Goal: Task Accomplishment & Management: Manage account settings

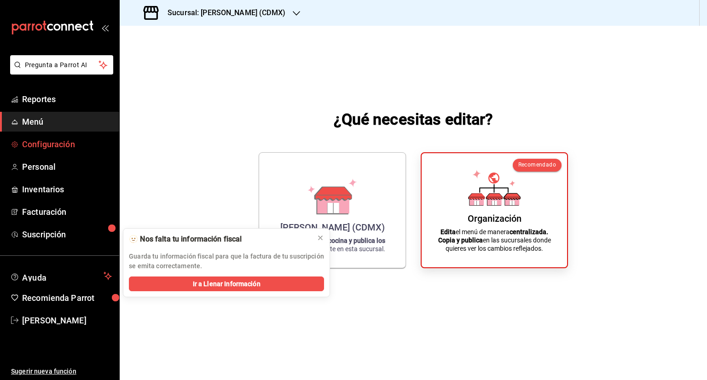
click at [42, 147] on span "Configuración" at bounding box center [67, 144] width 90 height 12
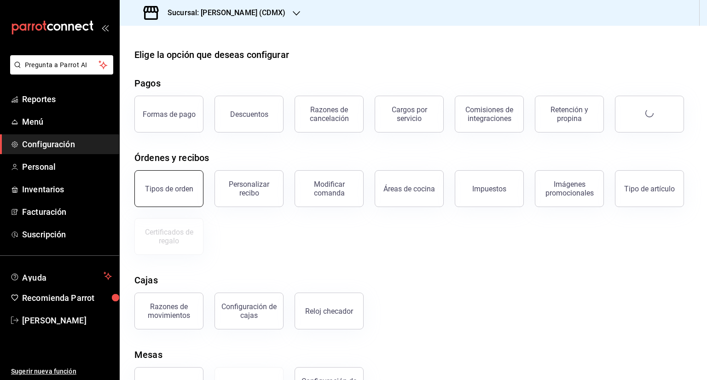
click at [163, 192] on div "Tipos de orden" at bounding box center [169, 189] width 48 height 9
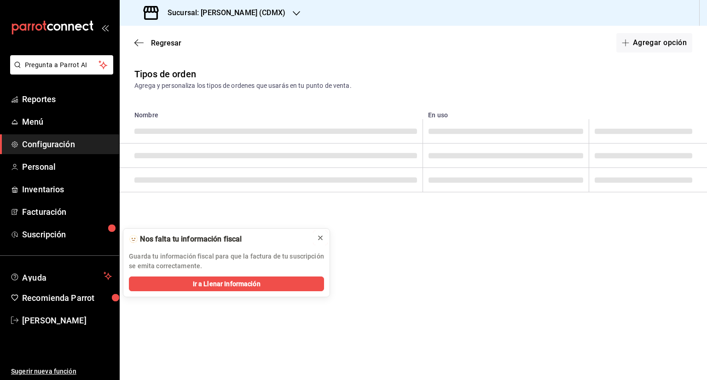
click at [231, 238] on icon at bounding box center [320, 237] width 7 height 7
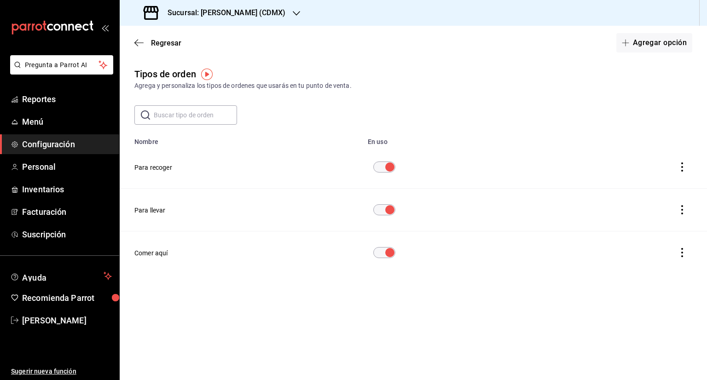
click at [231, 170] on icon "actions" at bounding box center [682, 167] width 9 height 9
click at [149, 167] on div at bounding box center [353, 190] width 707 height 380
click at [149, 167] on div "Duplicar Eliminar" at bounding box center [353, 190] width 707 height 380
click at [149, 167] on button "Para recoger" at bounding box center [153, 167] width 38 height 9
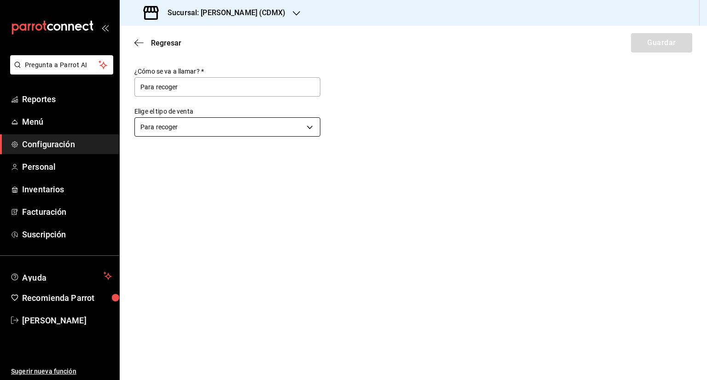
click at [226, 129] on body "Pregunta a Parrot AI Reportes Menú Configuración Personal Inventarios Facturaci…" at bounding box center [353, 190] width 707 height 380
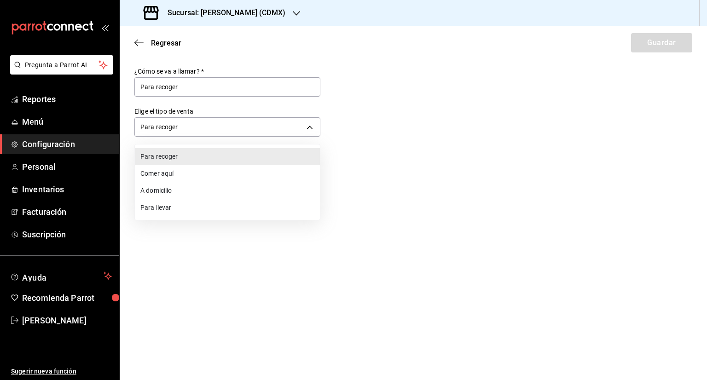
click at [136, 47] on div at bounding box center [353, 190] width 707 height 380
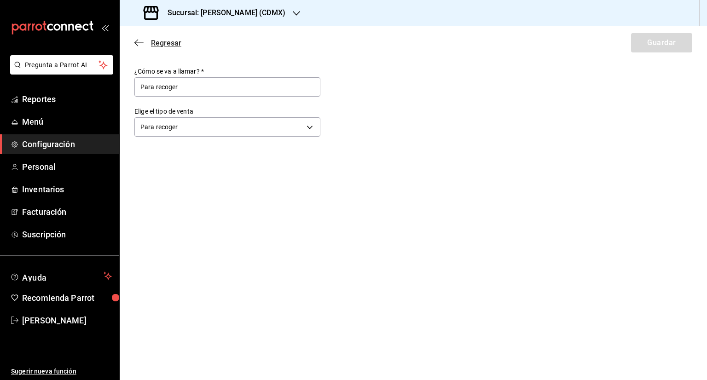
click at [143, 40] on icon "button" at bounding box center [138, 43] width 9 height 8
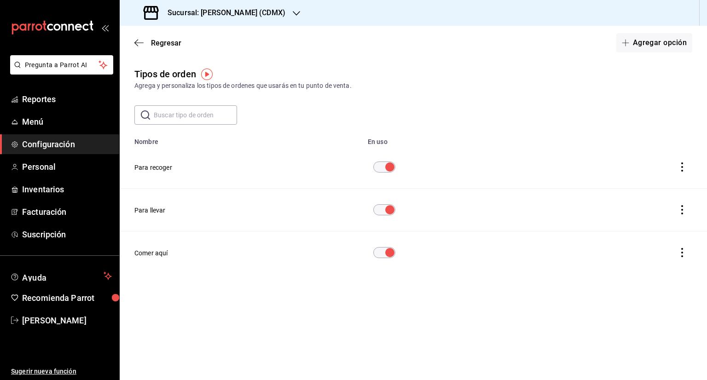
click at [231, 212] on input "diningOptionTable" at bounding box center [390, 209] width 33 height 11
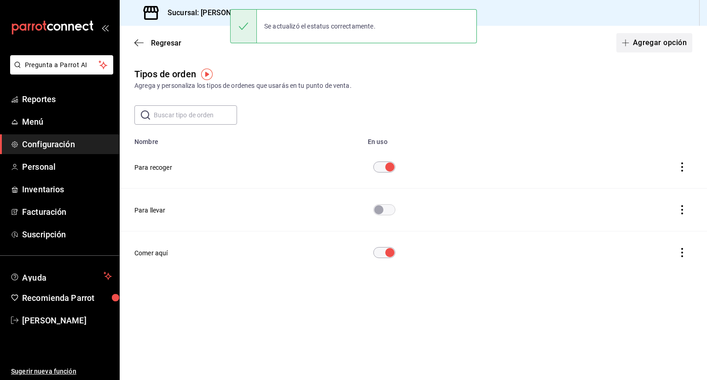
click at [231, 49] on button "Agregar opción" at bounding box center [655, 42] width 76 height 19
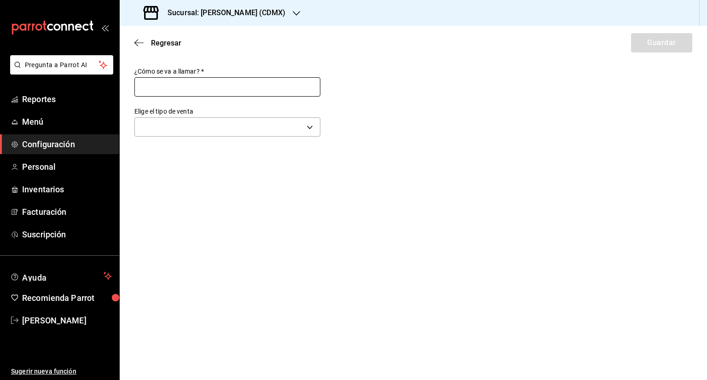
click at [231, 91] on input "text" at bounding box center [227, 86] width 186 height 19
type input "p"
type input "Para llevar"
click at [231, 128] on body "Pregunta a Parrot AI Reportes Menú Configuración Personal Inventarios Facturaci…" at bounding box center [353, 190] width 707 height 380
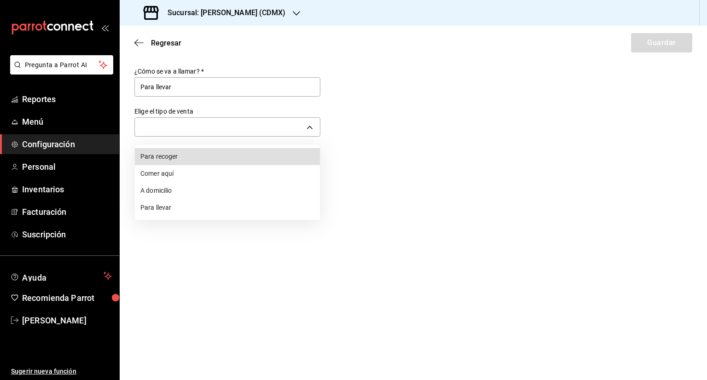
click at [188, 177] on li "Comer aquí" at bounding box center [227, 173] width 185 height 17
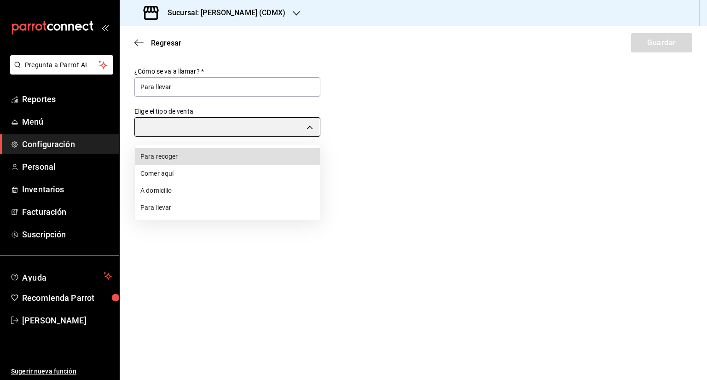
type input "DINE_IN"
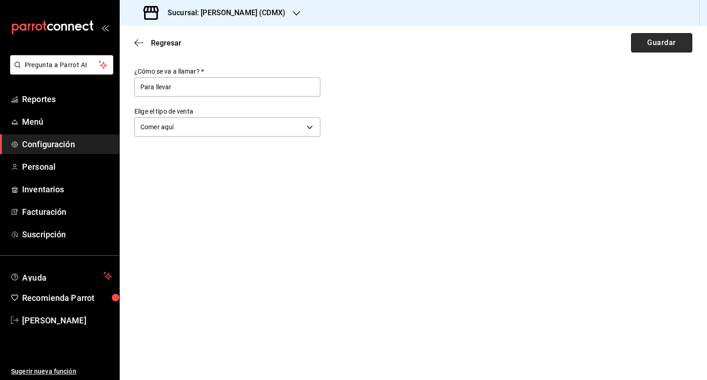
click at [231, 43] on button "Guardar" at bounding box center [661, 42] width 61 height 19
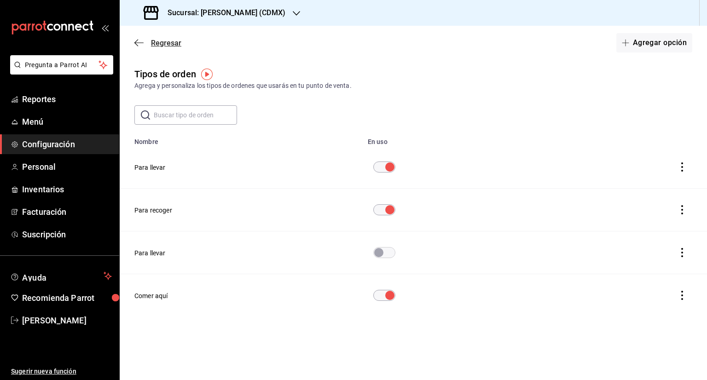
click at [138, 44] on icon "button" at bounding box center [138, 43] width 9 height 8
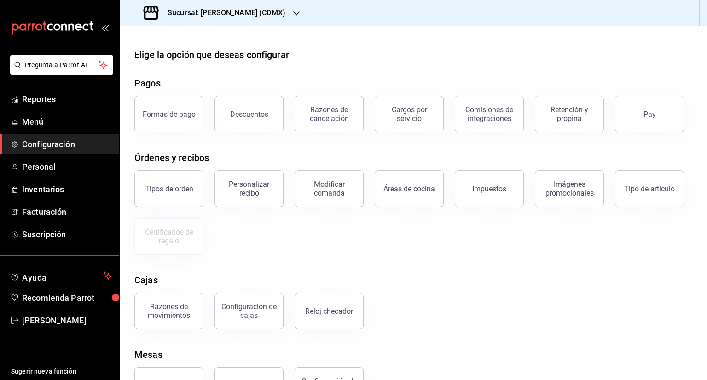
click at [231, 10] on h3 "Sucursal: [PERSON_NAME] (CDMX)" at bounding box center [222, 12] width 125 height 11
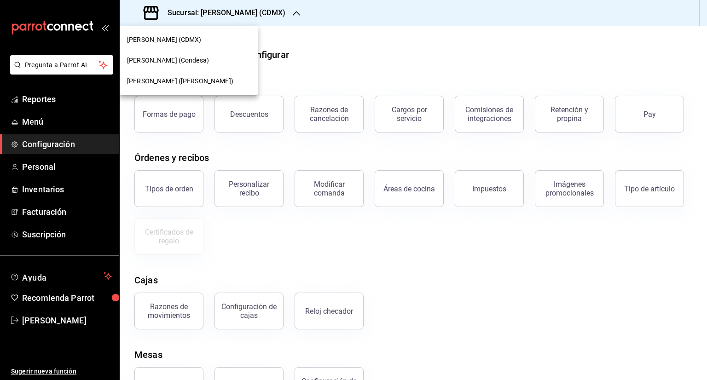
click at [214, 60] on div "[PERSON_NAME] (Condesa)" at bounding box center [188, 61] width 123 height 10
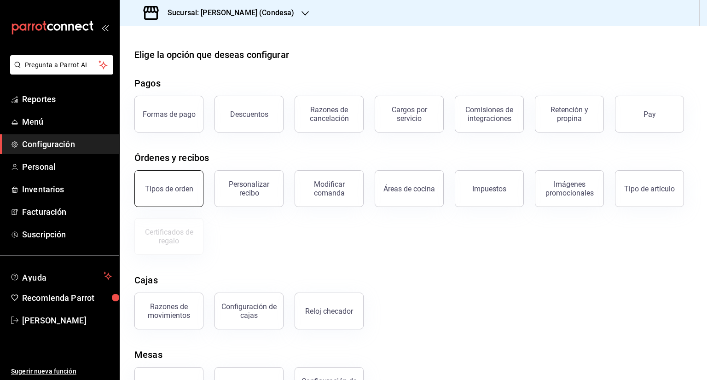
click at [186, 188] on div "Tipos de orden" at bounding box center [169, 189] width 48 height 9
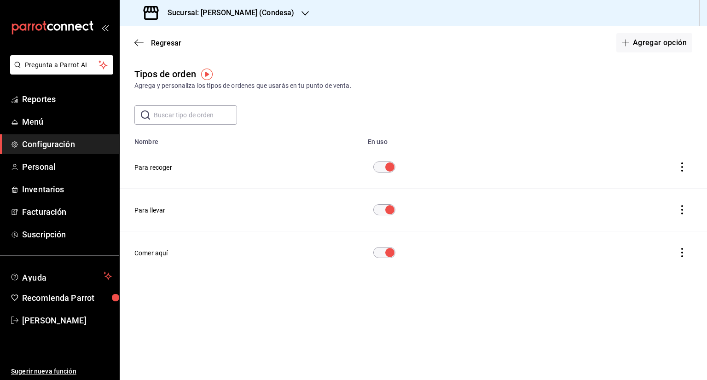
click at [231, 210] on input "diningOptionTable" at bounding box center [390, 209] width 33 height 11
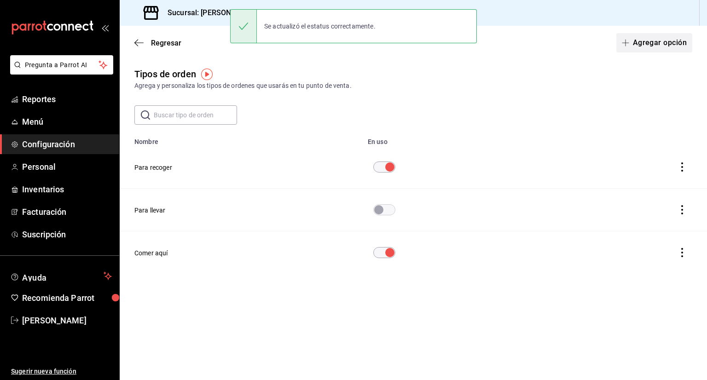
click at [231, 43] on button "Agregar opción" at bounding box center [655, 42] width 76 height 19
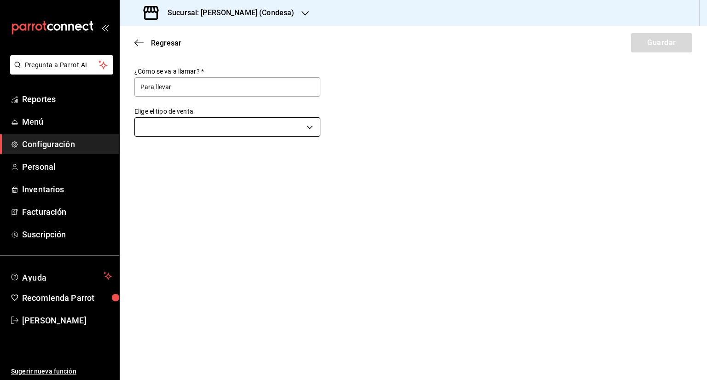
type input "Para llevar"
click at [231, 123] on body "Pregunta a Parrot AI Reportes Menú Configuración Personal Inventarios Facturaci…" at bounding box center [353, 190] width 707 height 380
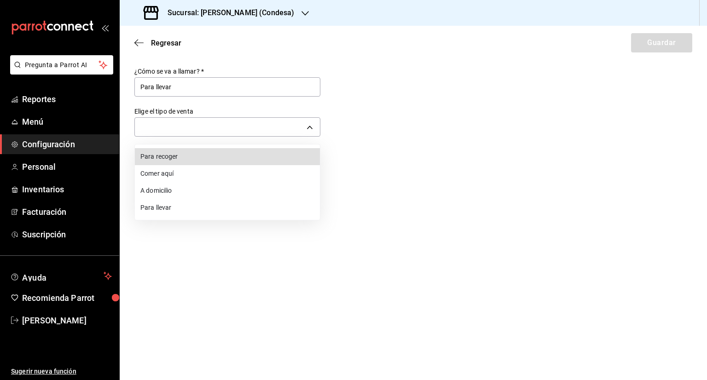
click at [173, 204] on li "Para llevar" at bounding box center [227, 207] width 185 height 17
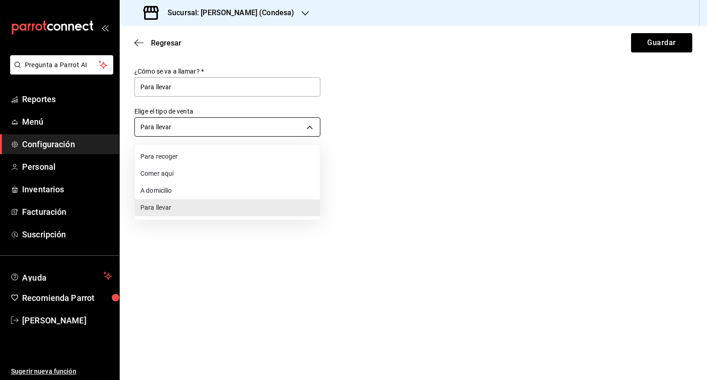
click at [223, 131] on body "Pregunta a Parrot AI Reportes Menú Configuración Personal Inventarios Facturaci…" at bounding box center [353, 190] width 707 height 380
click at [188, 173] on li "Comer aquí" at bounding box center [227, 173] width 185 height 17
type input "DINE_IN"
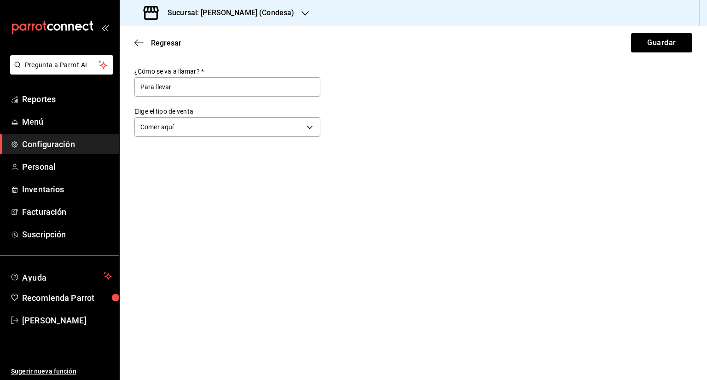
click at [231, 56] on div "Regresar Guardar" at bounding box center [414, 43] width 588 height 34
click at [231, 42] on button "Guardar" at bounding box center [661, 42] width 61 height 19
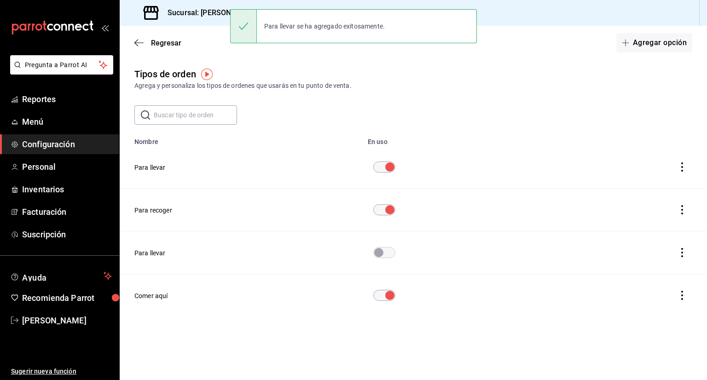
click at [215, 12] on h3 "Sucursal: [PERSON_NAME] (Condesa)" at bounding box center [227, 12] width 134 height 11
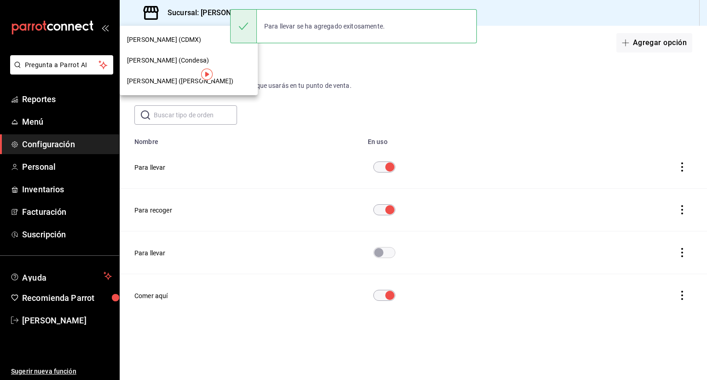
click at [186, 81] on div "[PERSON_NAME] ([PERSON_NAME])" at bounding box center [188, 81] width 123 height 10
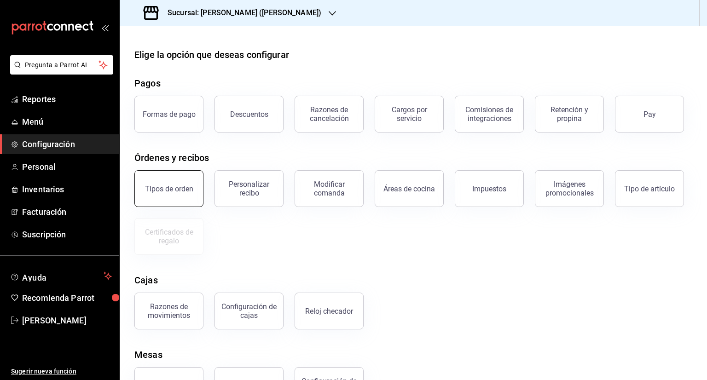
click at [179, 173] on button "Tipos de orden" at bounding box center [168, 188] width 69 height 37
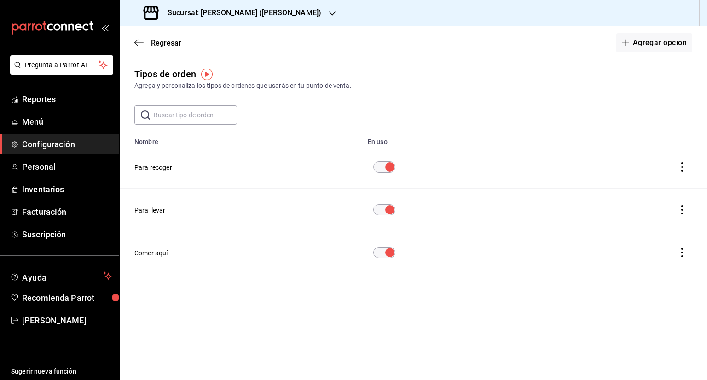
click at [231, 213] on input "diningOptionTable" at bounding box center [390, 209] width 33 height 11
click at [231, 45] on button "Agregar opción" at bounding box center [655, 42] width 76 height 19
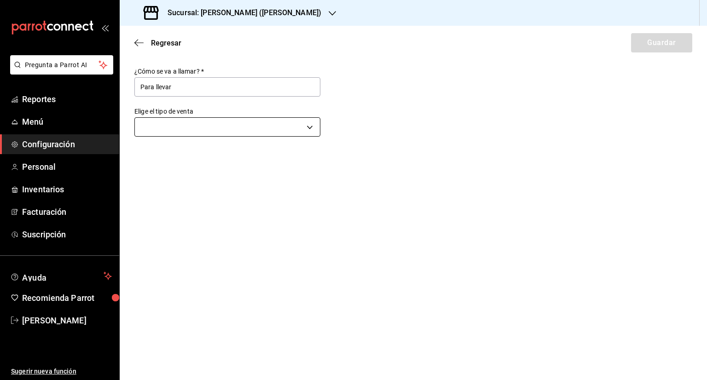
type input "Para llevar"
click at [210, 122] on body "Pregunta a Parrot AI Reportes Menú Configuración Personal Inventarios Facturaci…" at bounding box center [353, 190] width 707 height 380
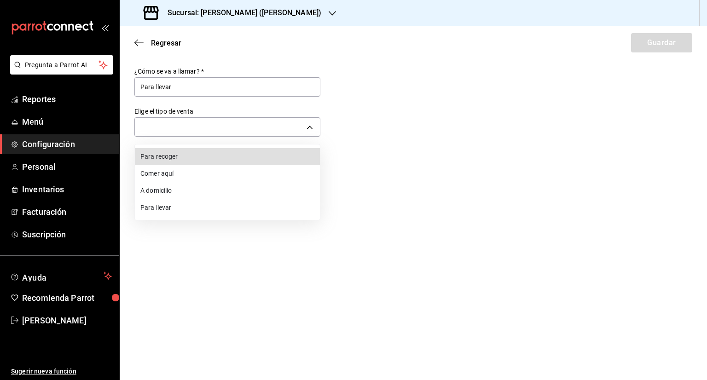
click at [176, 179] on li "Comer aquí" at bounding box center [227, 173] width 185 height 17
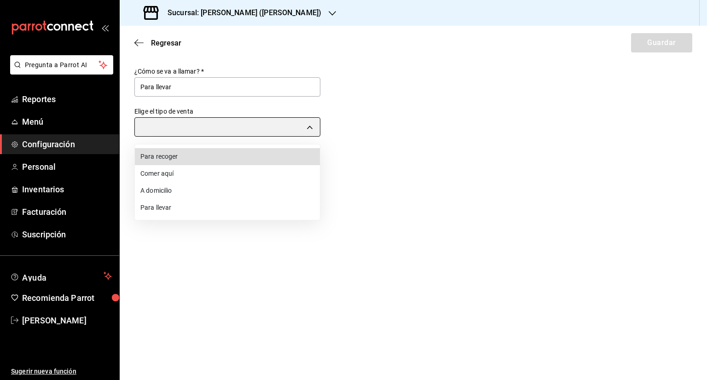
type input "DINE_IN"
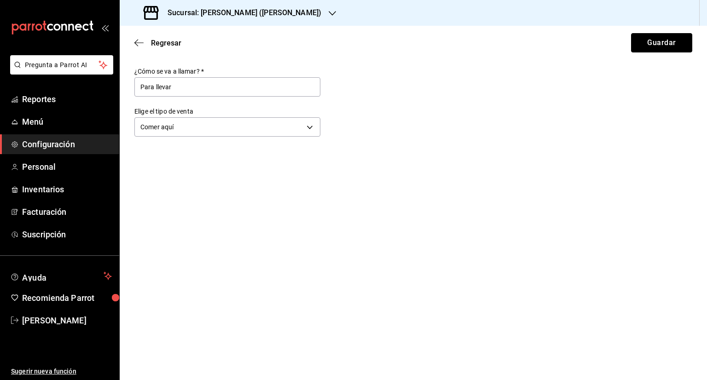
click at [231, 40] on button "Guardar" at bounding box center [661, 42] width 61 height 19
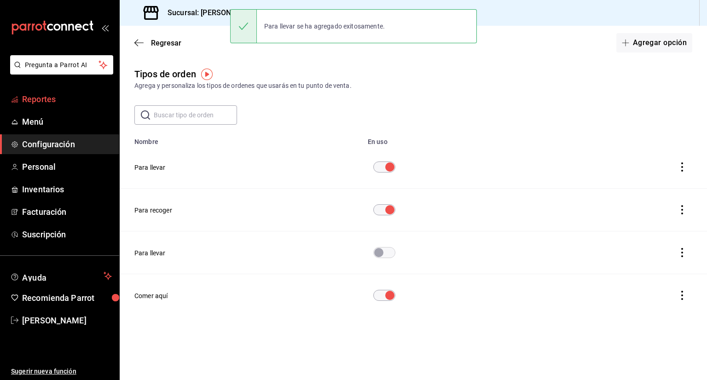
click at [18, 99] on icon "mailbox folders" at bounding box center [14, 99] width 7 height 7
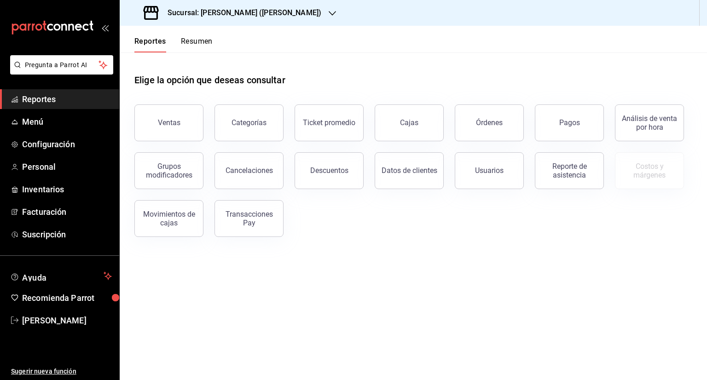
drag, startPoint x: 176, startPoint y: 120, endPoint x: 169, endPoint y: 134, distance: 14.8
click at [174, 122] on div "Ventas" at bounding box center [169, 122] width 23 height 9
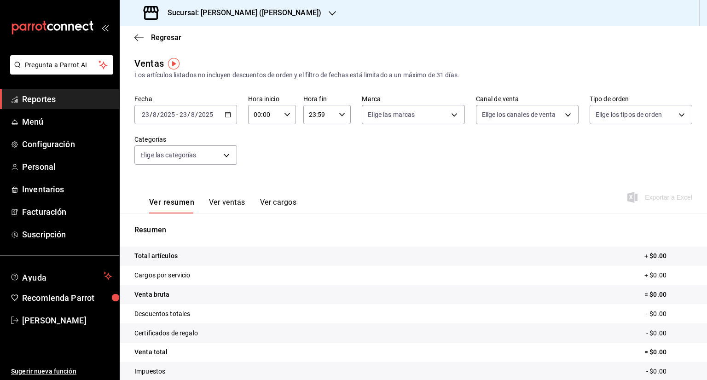
click at [134, 38] on div "Regresar" at bounding box center [414, 37] width 588 height 23
click at [231, 13] on h3 "Sucursal: [PERSON_NAME] ([PERSON_NAME])" at bounding box center [240, 12] width 161 height 11
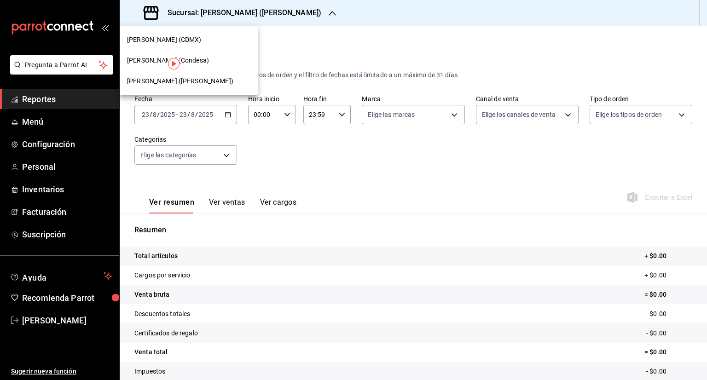
click at [219, 60] on div "[PERSON_NAME] (Condesa)" at bounding box center [188, 61] width 123 height 10
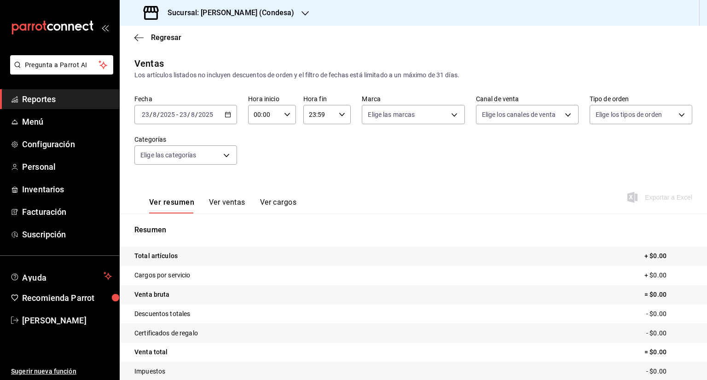
scroll to position [61, 0]
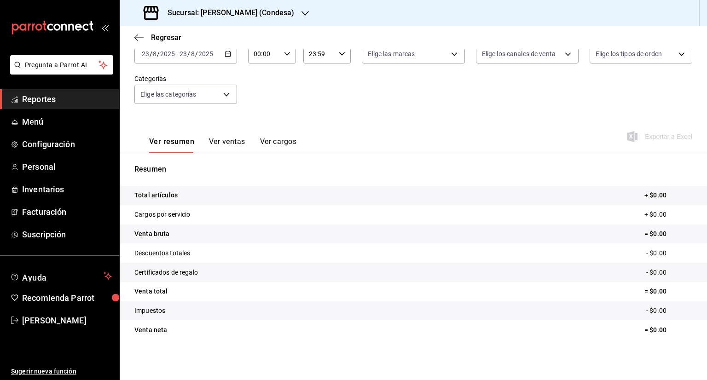
click at [73, 133] on ul "Reportes Menú Configuración Personal Inventarios Facturación Suscripción" at bounding box center [59, 166] width 119 height 155
click at [58, 129] on link "Menú" at bounding box center [59, 122] width 119 height 20
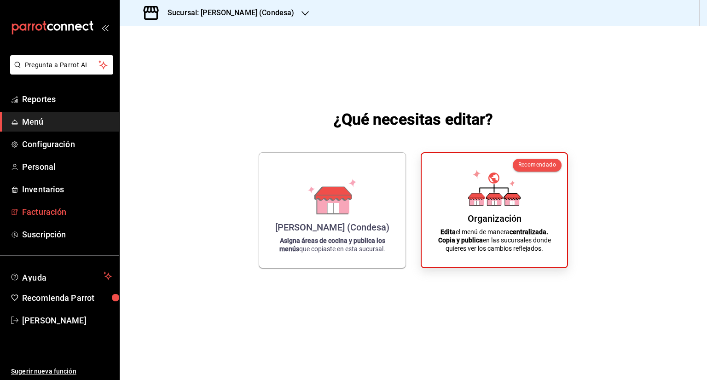
click at [39, 208] on span "Facturación" at bounding box center [67, 212] width 90 height 12
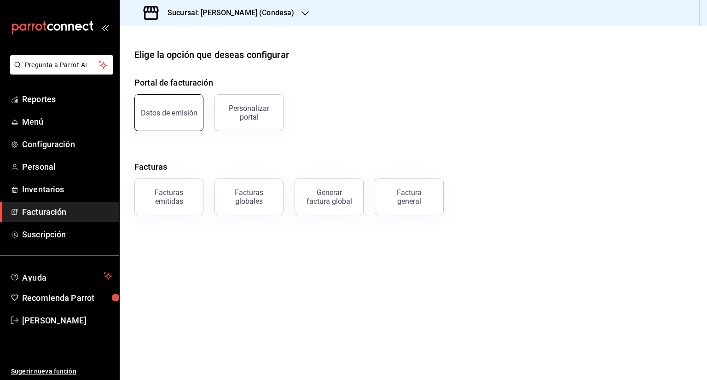
click at [175, 108] on button "Datos de emisión" at bounding box center [168, 112] width 69 height 37
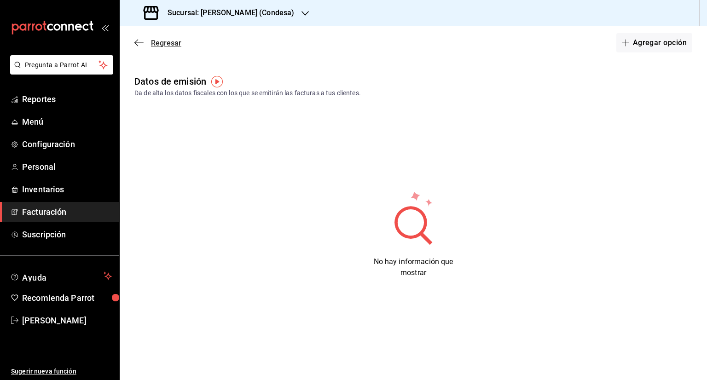
click at [144, 45] on span "Regresar" at bounding box center [157, 43] width 47 height 9
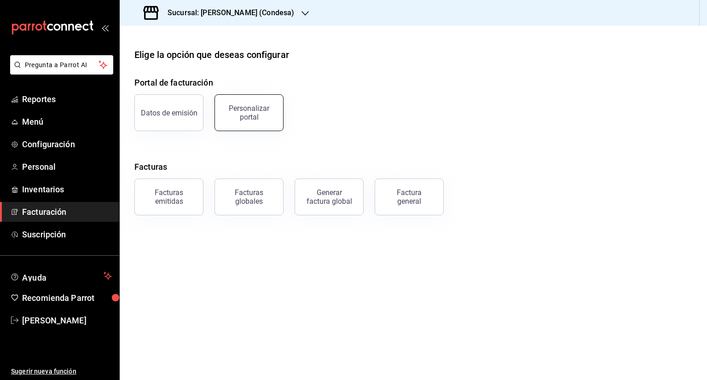
click at [231, 116] on div "Personalizar portal" at bounding box center [249, 113] width 57 height 18
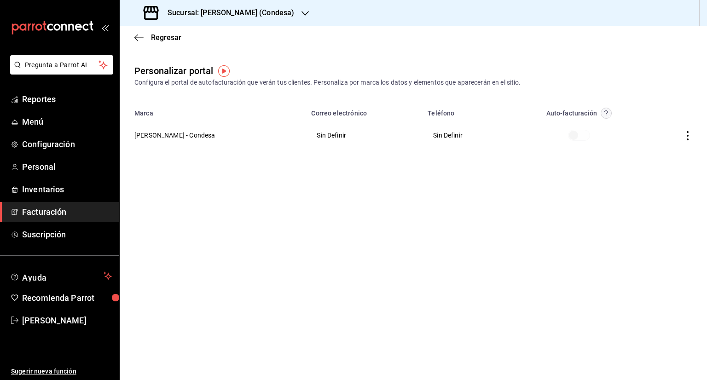
click at [231, 115] on circle "button" at bounding box center [606, 113] width 11 height 11
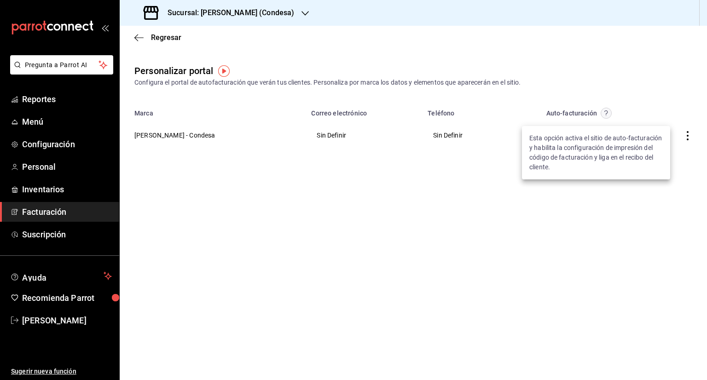
click at [231, 201] on div at bounding box center [353, 190] width 707 height 380
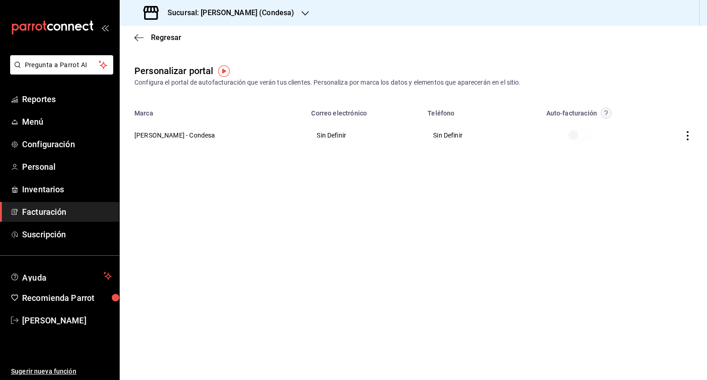
click at [231, 137] on th "Sin Definir" at bounding box center [364, 135] width 117 height 33
click at [231, 136] on icon "button" at bounding box center [687, 135] width 9 height 9
click at [231, 126] on li "Editar" at bounding box center [647, 123] width 92 height 23
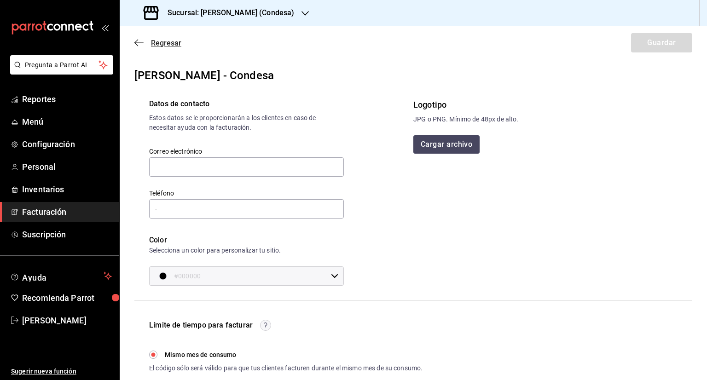
click at [138, 45] on icon "button" at bounding box center [138, 43] width 9 height 8
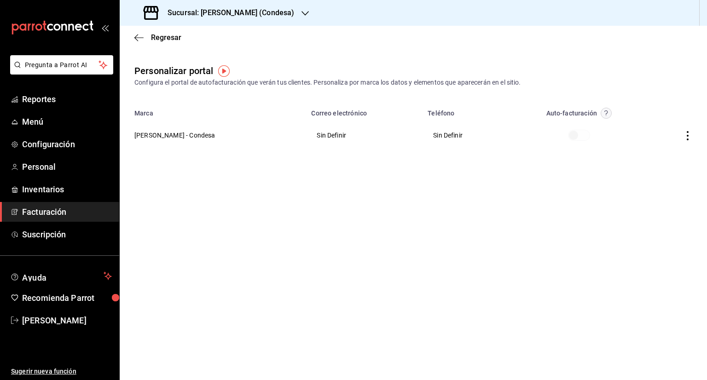
click at [231, 141] on th at bounding box center [676, 135] width 61 height 33
click at [231, 137] on icon "button" at bounding box center [687, 135] width 9 height 9
click at [231, 130] on li "Editar" at bounding box center [647, 123] width 92 height 23
